Goal: Find specific page/section: Find specific page/section

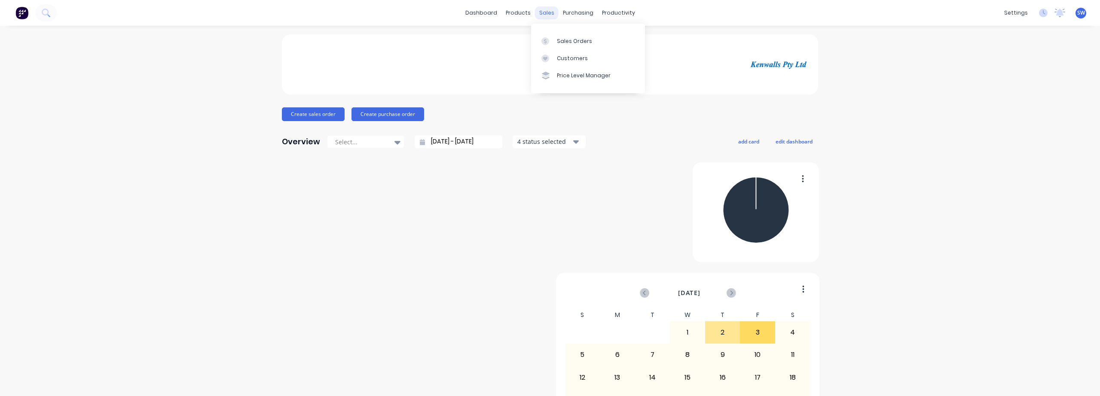
click at [543, 17] on div "sales" at bounding box center [547, 12] width 24 height 13
click at [581, 45] on link "Sales Orders" at bounding box center [588, 40] width 114 height 17
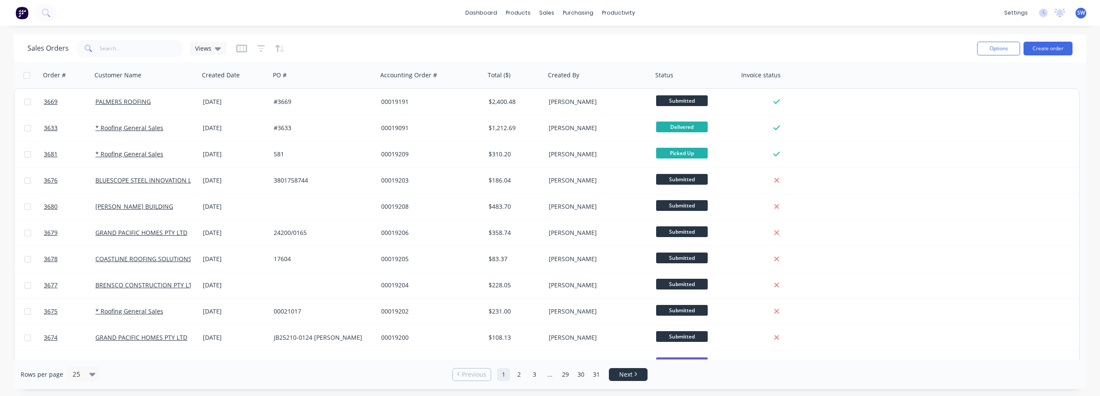
click at [631, 371] on span "Next" at bounding box center [625, 374] width 13 height 9
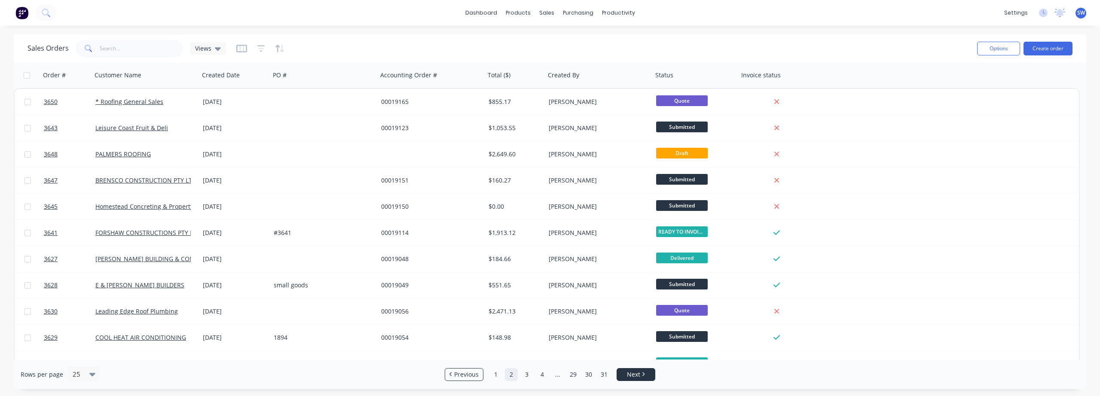
click at [631, 371] on span "Next" at bounding box center [633, 374] width 13 height 9
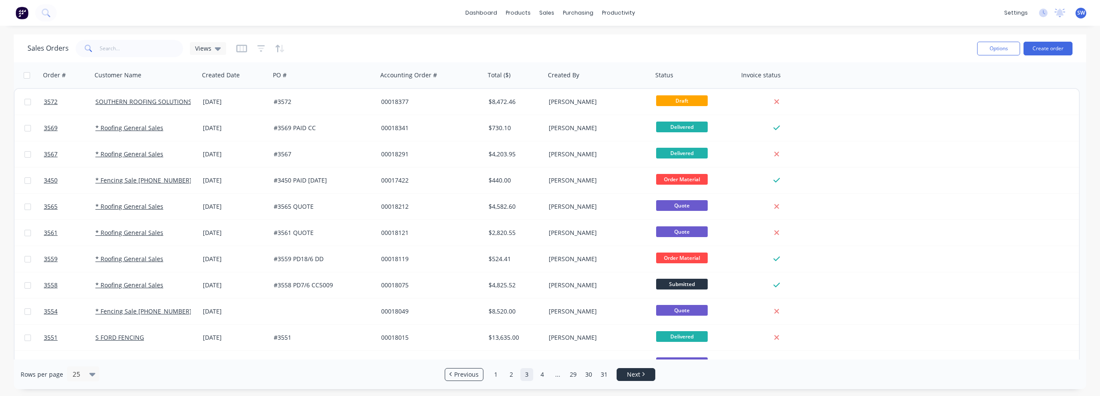
click at [631, 371] on span "Next" at bounding box center [633, 374] width 13 height 9
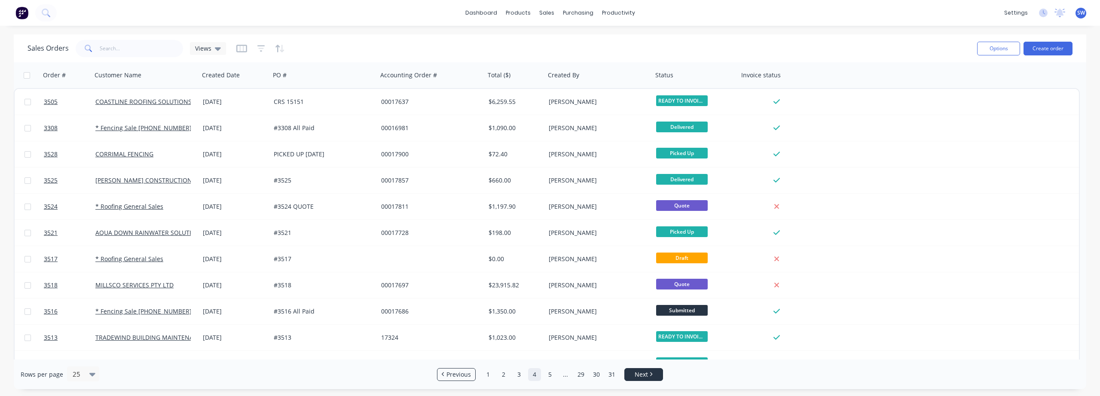
click at [631, 371] on link "Next" at bounding box center [644, 374] width 38 height 9
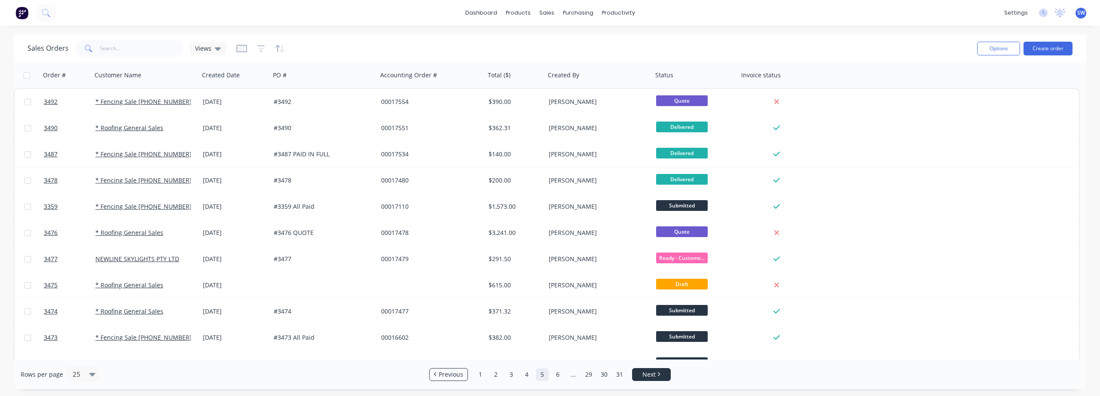
click at [640, 370] on link "Next" at bounding box center [651, 374] width 38 height 9
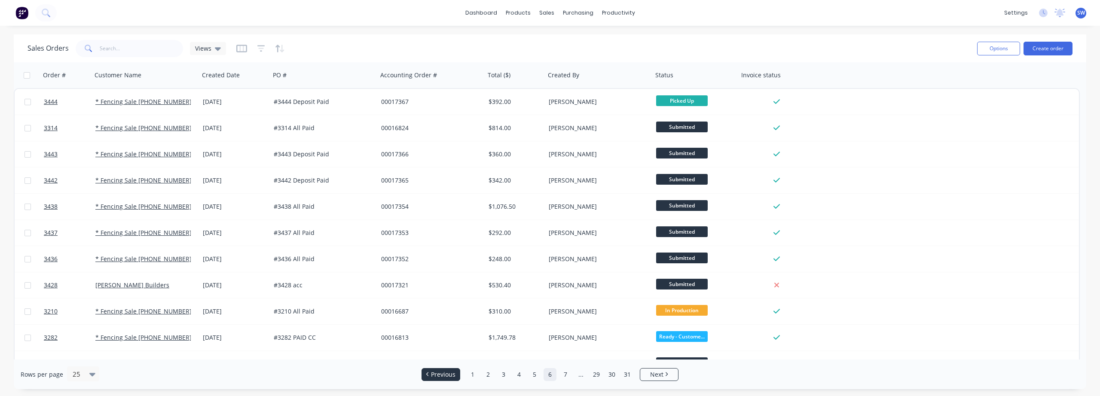
click at [441, 371] on span "Previous" at bounding box center [443, 374] width 24 height 9
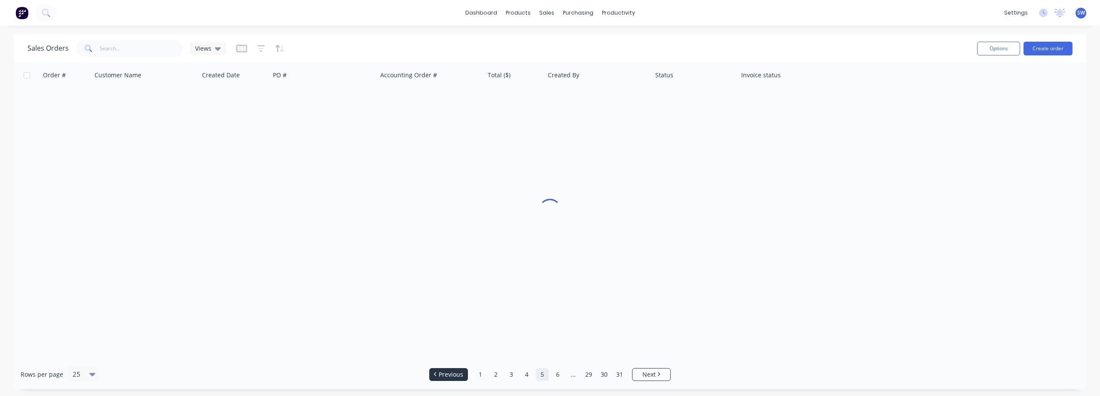
click at [441, 371] on span "Previous" at bounding box center [451, 374] width 24 height 9
click at [441, 371] on link "Previous" at bounding box center [456, 374] width 38 height 9
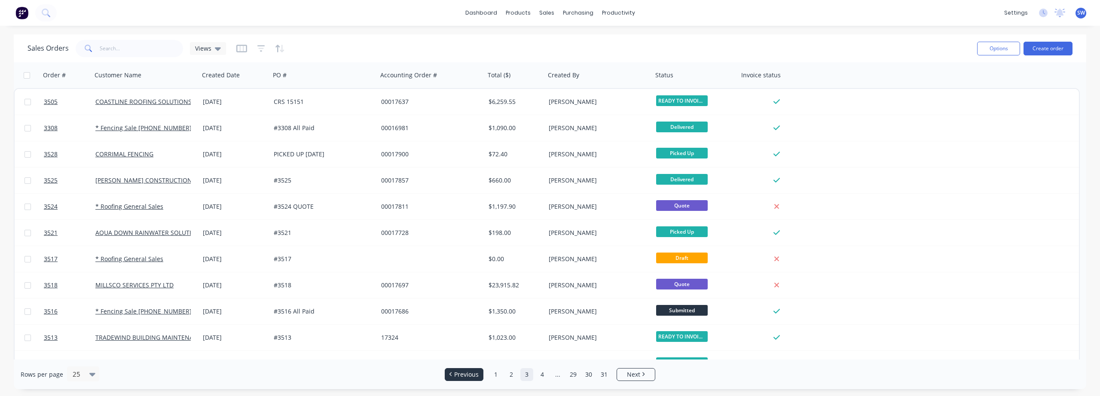
click at [441, 371] on ul "Previous 1 2 3 4 ... 29 30 31 Next" at bounding box center [549, 374] width 217 height 13
click at [457, 375] on span "Previous" at bounding box center [466, 374] width 24 height 9
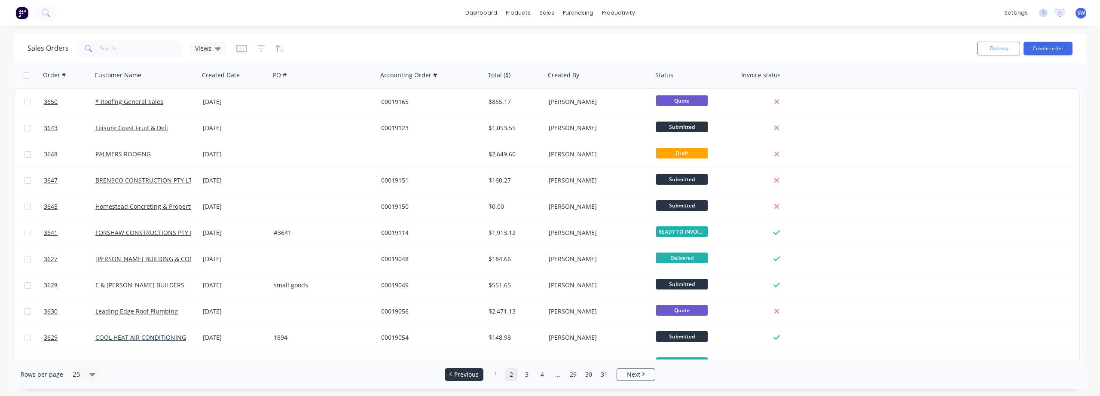
click at [457, 375] on span "Previous" at bounding box center [466, 374] width 24 height 9
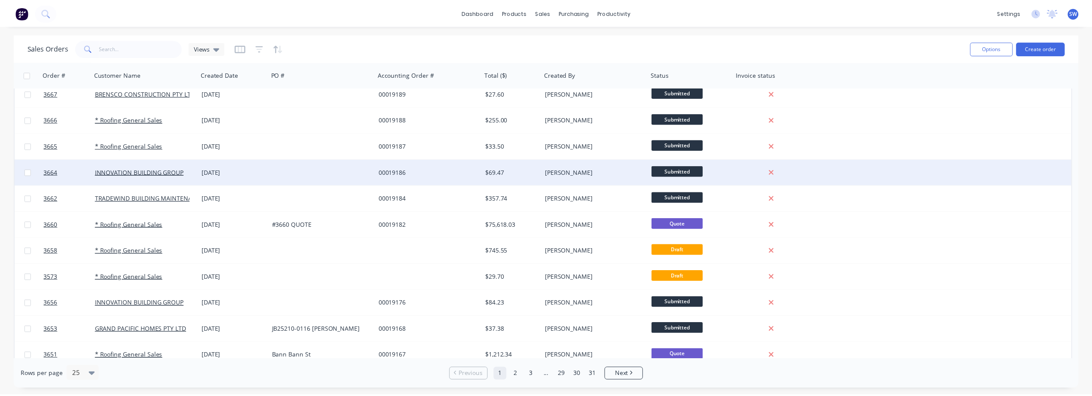
scroll to position [384, 0]
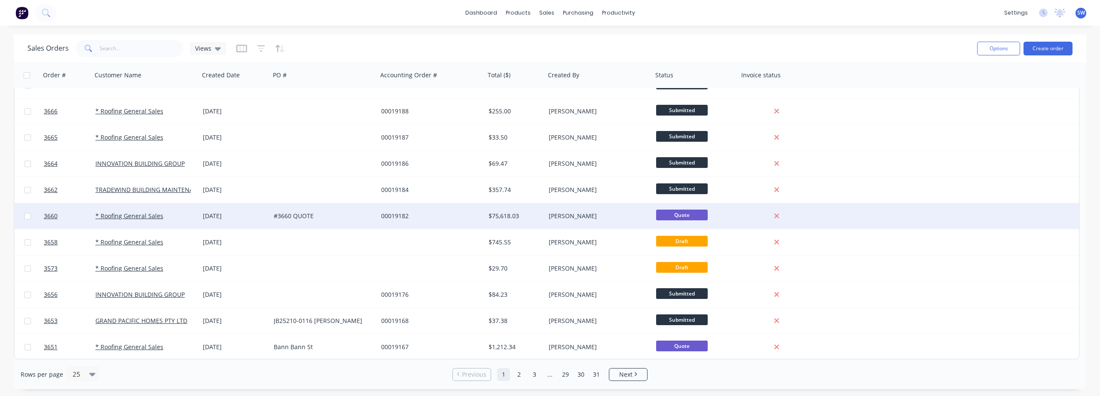
click at [177, 214] on div "* Roofing General Sales" at bounding box center [142, 216] width 95 height 9
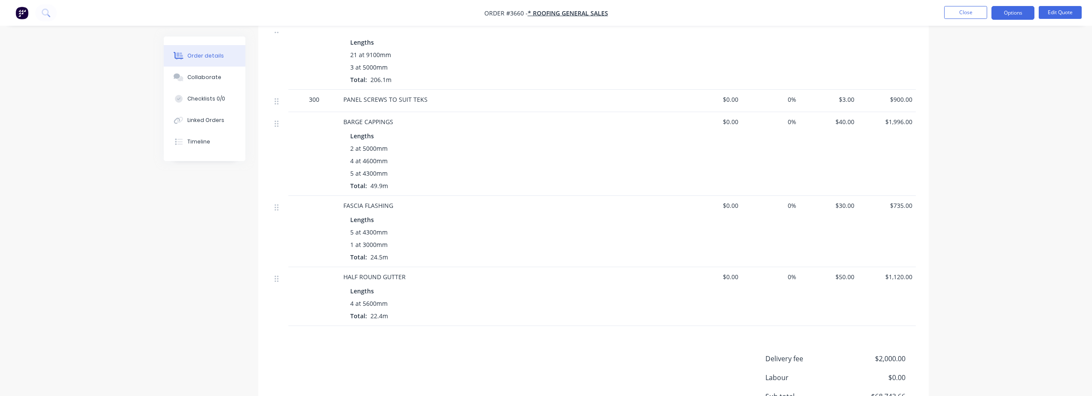
scroll to position [1076, 0]
